Goal: Register for event/course

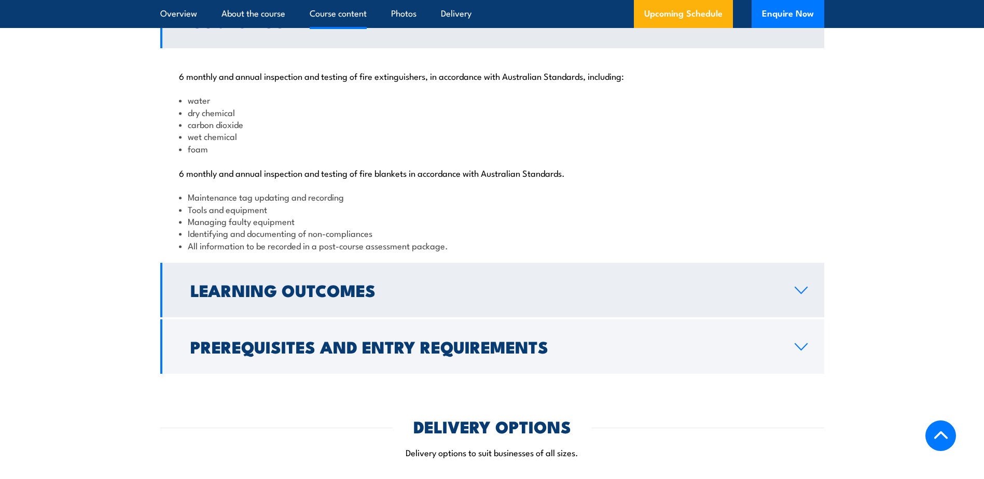
scroll to position [1089, 0]
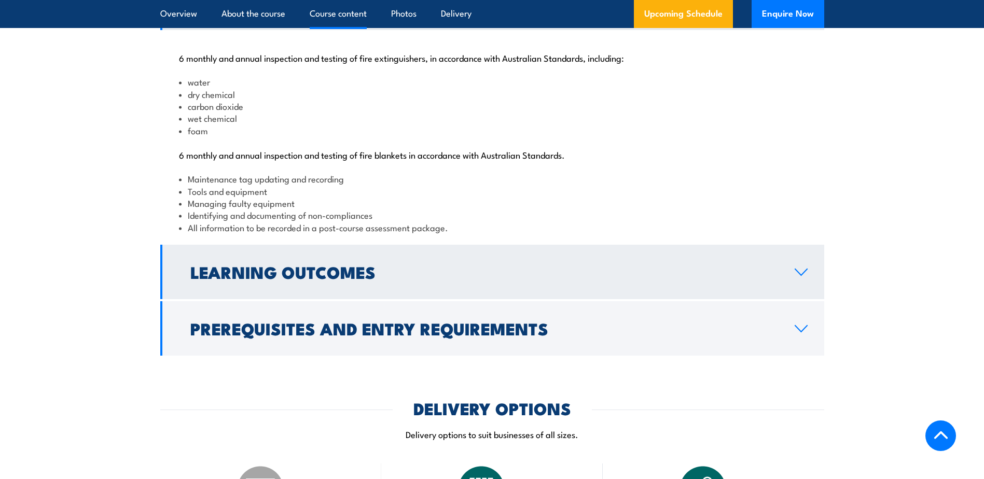
click at [800, 276] on icon at bounding box center [801, 272] width 14 height 8
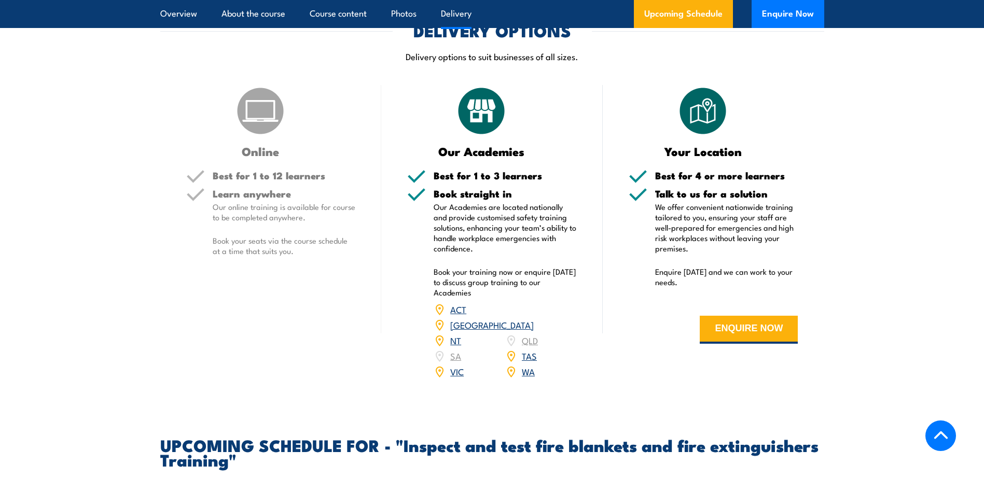
scroll to position [1348, 0]
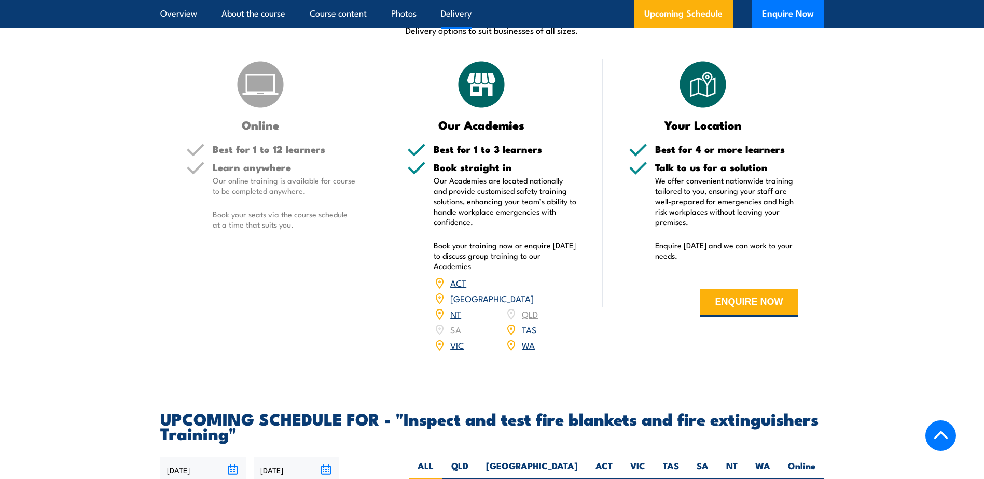
click at [534, 304] on link "[GEOGRAPHIC_DATA]" at bounding box center [491, 298] width 83 height 12
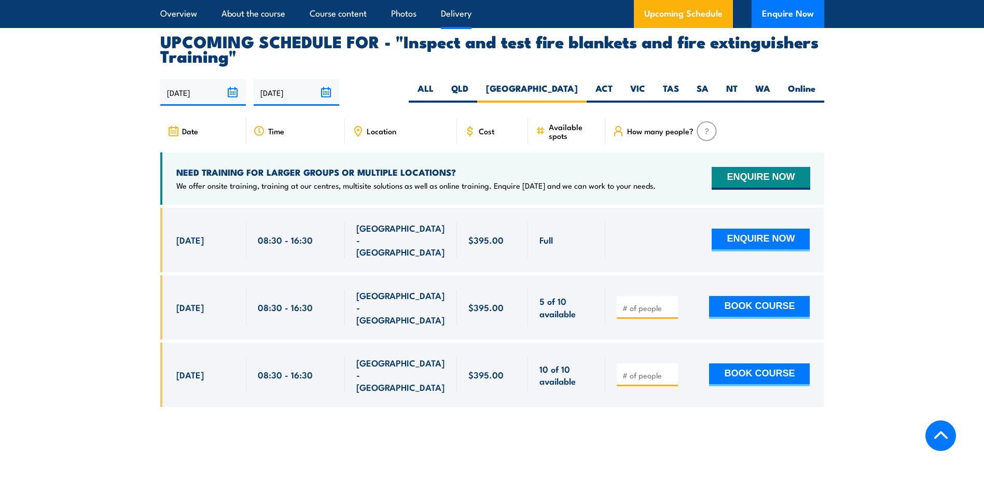
scroll to position [1926, 0]
